Goal: Task Accomplishment & Management: Manage account settings

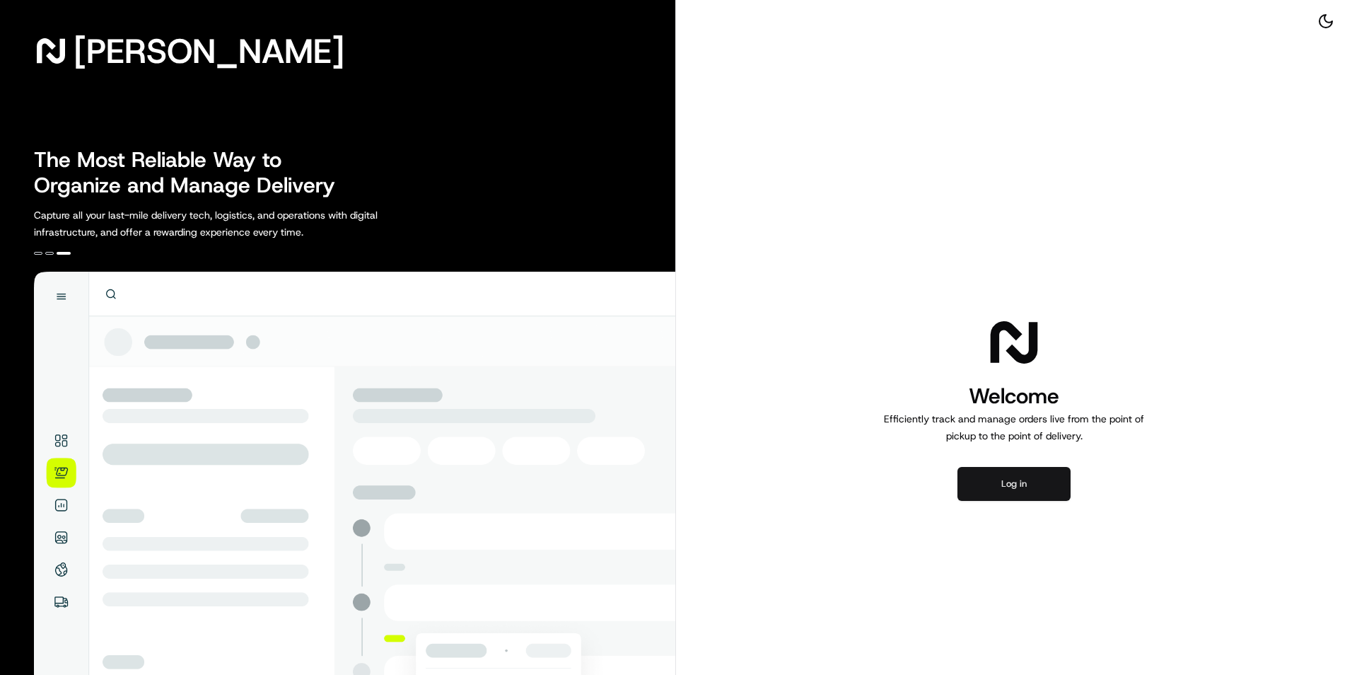
click at [1031, 471] on button "Log in" at bounding box center [1013, 484] width 113 height 34
